Goal: Task Accomplishment & Management: Use online tool/utility

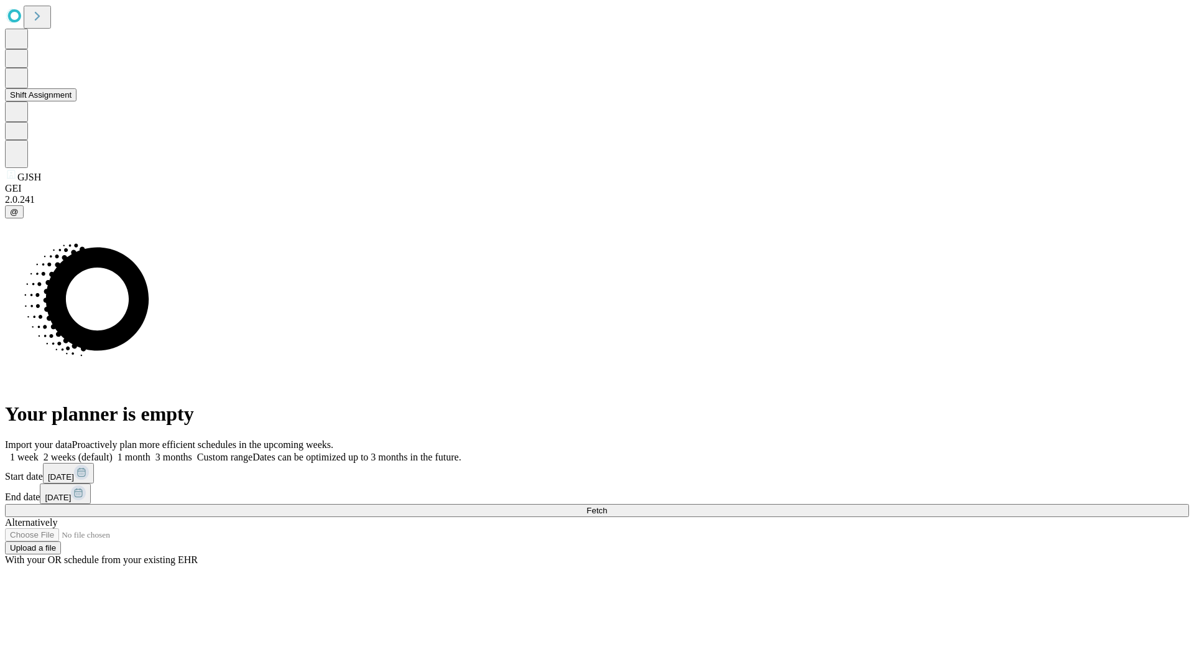
click at [76, 101] on button "Shift Assignment" at bounding box center [41, 94] width 72 height 13
